Goal: Find specific page/section: Find specific page/section

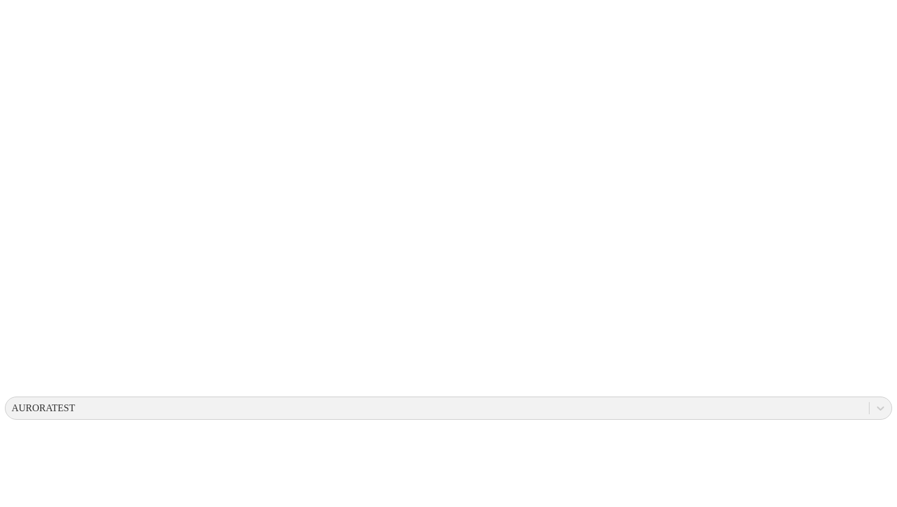
scroll to position [98, 0]
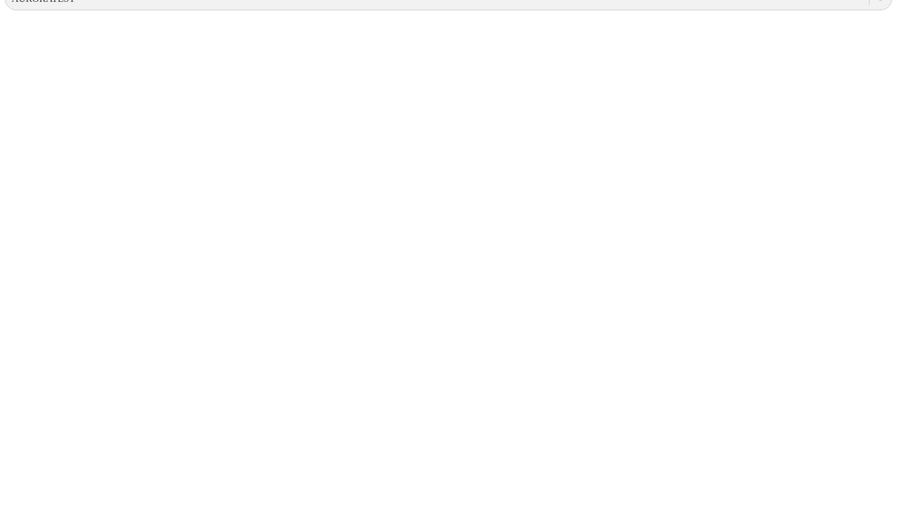
scroll to position [541, 0]
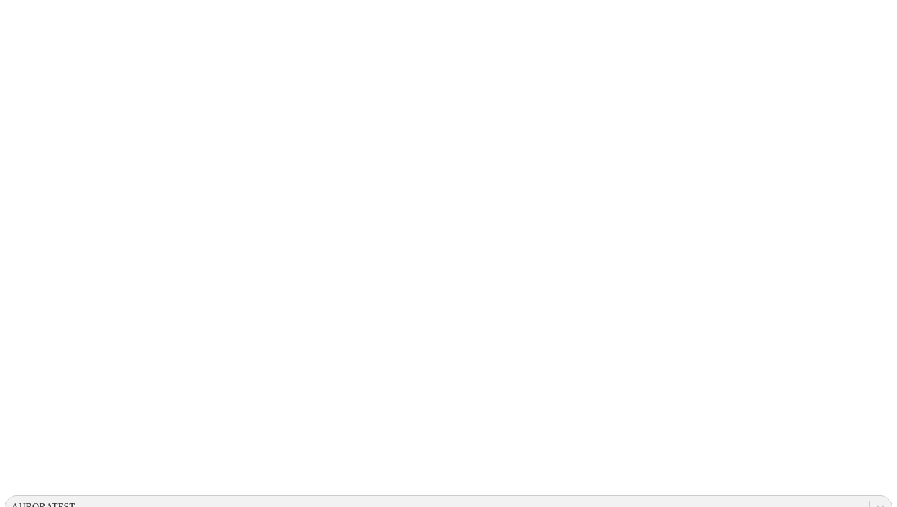
click at [28, 23] on icon at bounding box center [24, 249] width 38 height 488
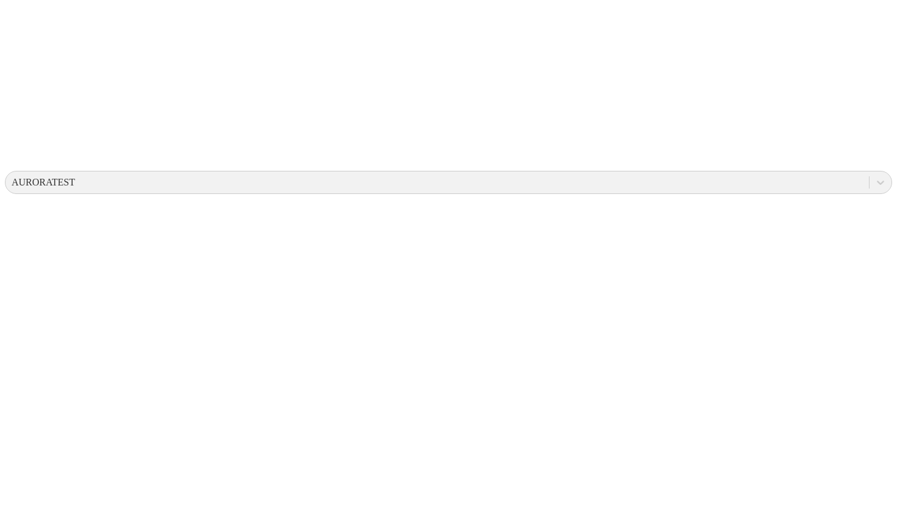
scroll to position [373, 0]
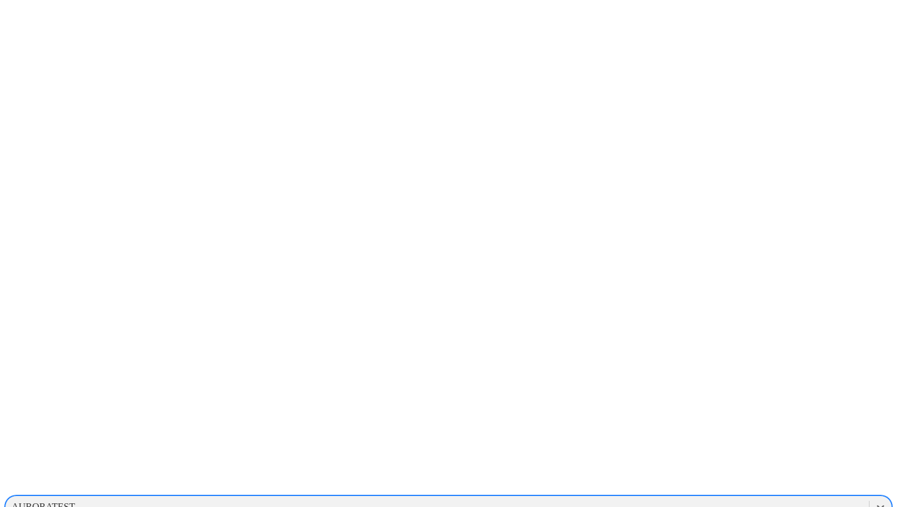
click at [75, 502] on div "AURORATEST" at bounding box center [43, 507] width 63 height 11
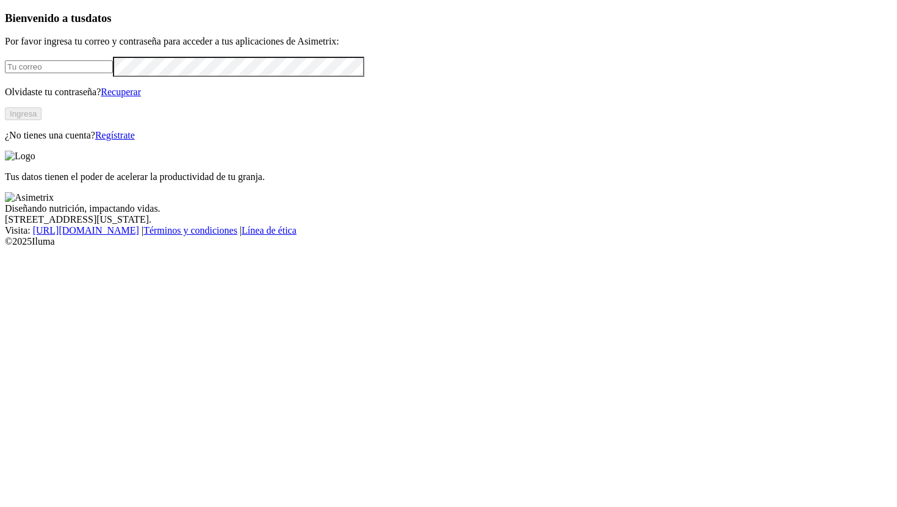
type input "[PERSON_NAME][EMAIL_ADDRESS][PERSON_NAME][DOMAIN_NAME]"
click at [42, 120] on button "Ingresa" at bounding box center [23, 113] width 37 height 13
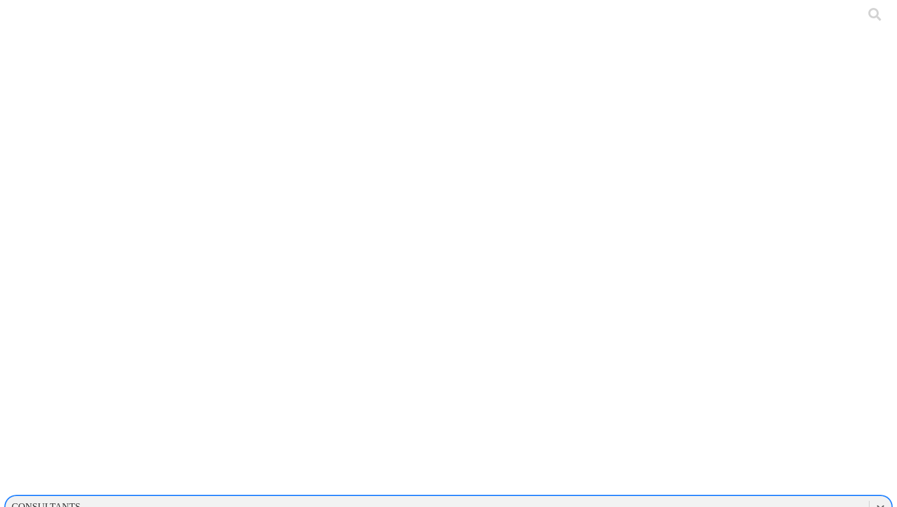
click at [646, 498] on div "CONSULTANTS" at bounding box center [437, 507] width 864 height 18
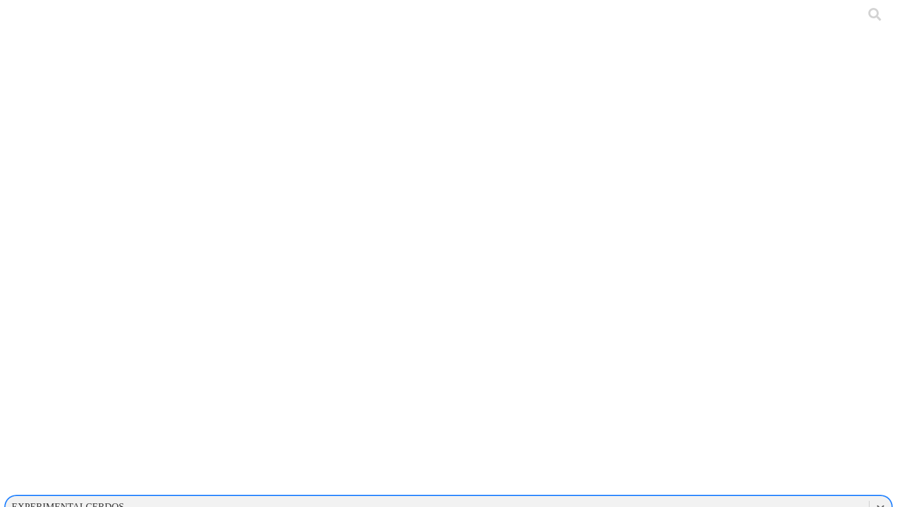
click at [125, 502] on div "EXPERIMENTALCERDOS" at bounding box center [68, 507] width 113 height 11
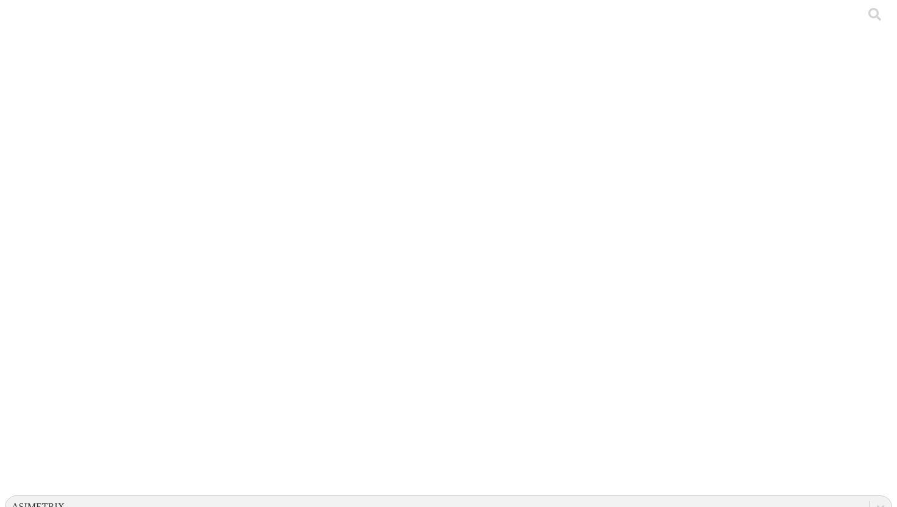
click at [65, 502] on div "ASIMETRIX" at bounding box center [38, 507] width 53 height 11
